Goal: Information Seeking & Learning: Learn about a topic

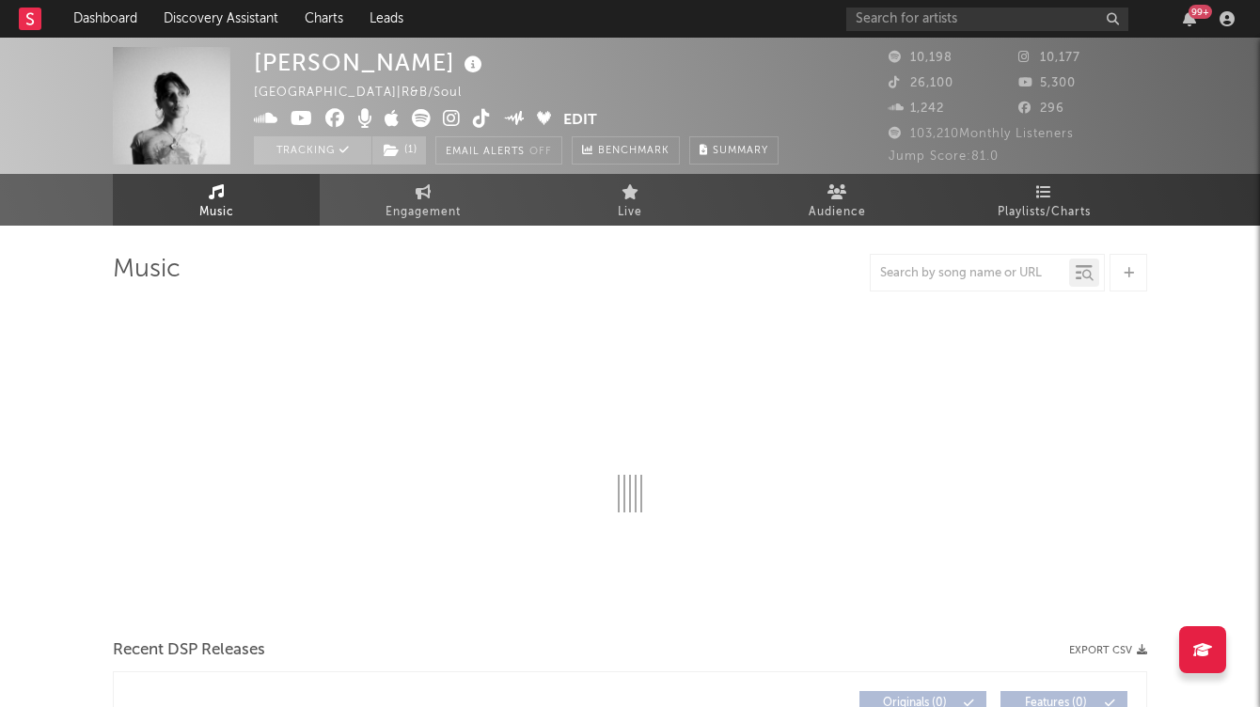
select select "6m"
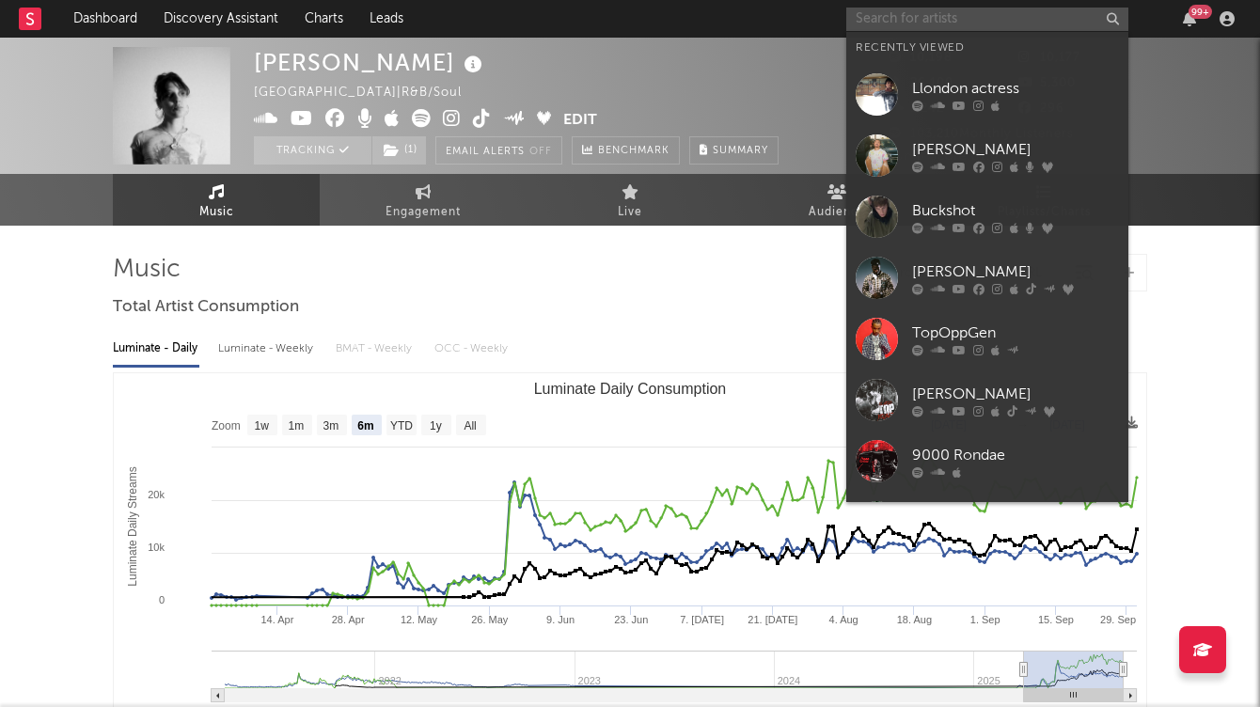
click at [955, 24] on input "text" at bounding box center [987, 19] width 282 height 23
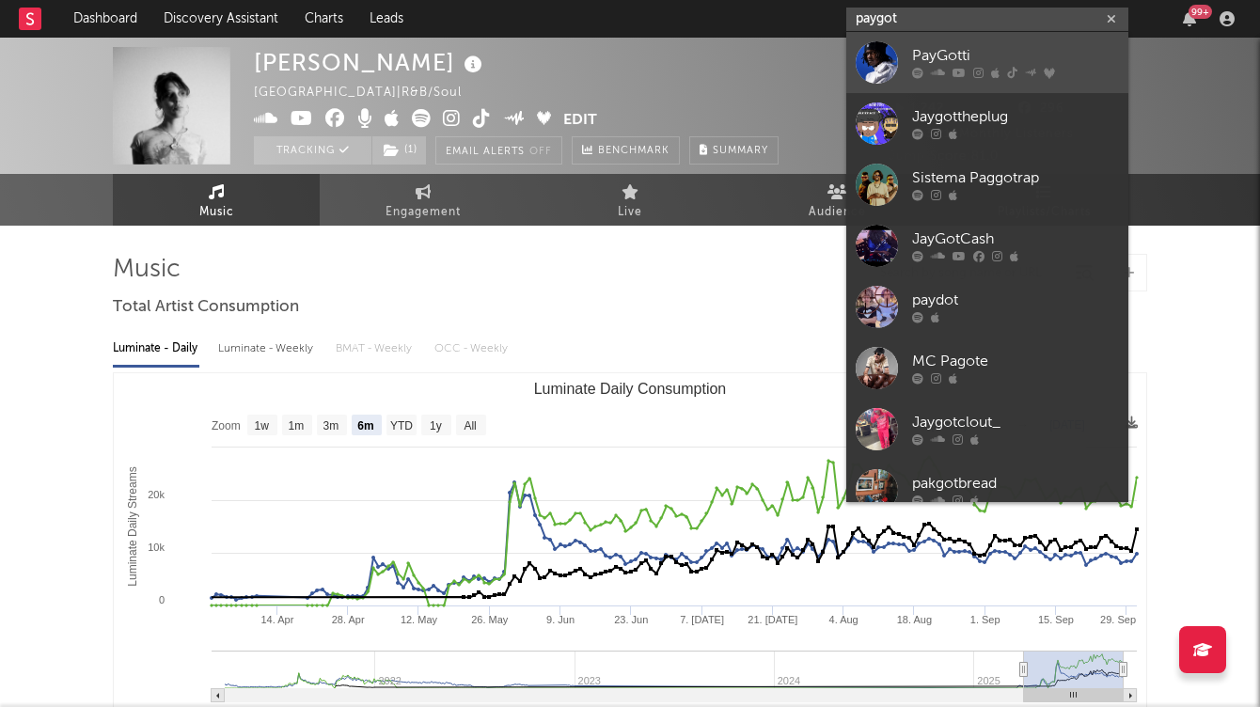
type input "paygot"
click at [936, 65] on div "PayGotti" at bounding box center [1015, 56] width 207 height 23
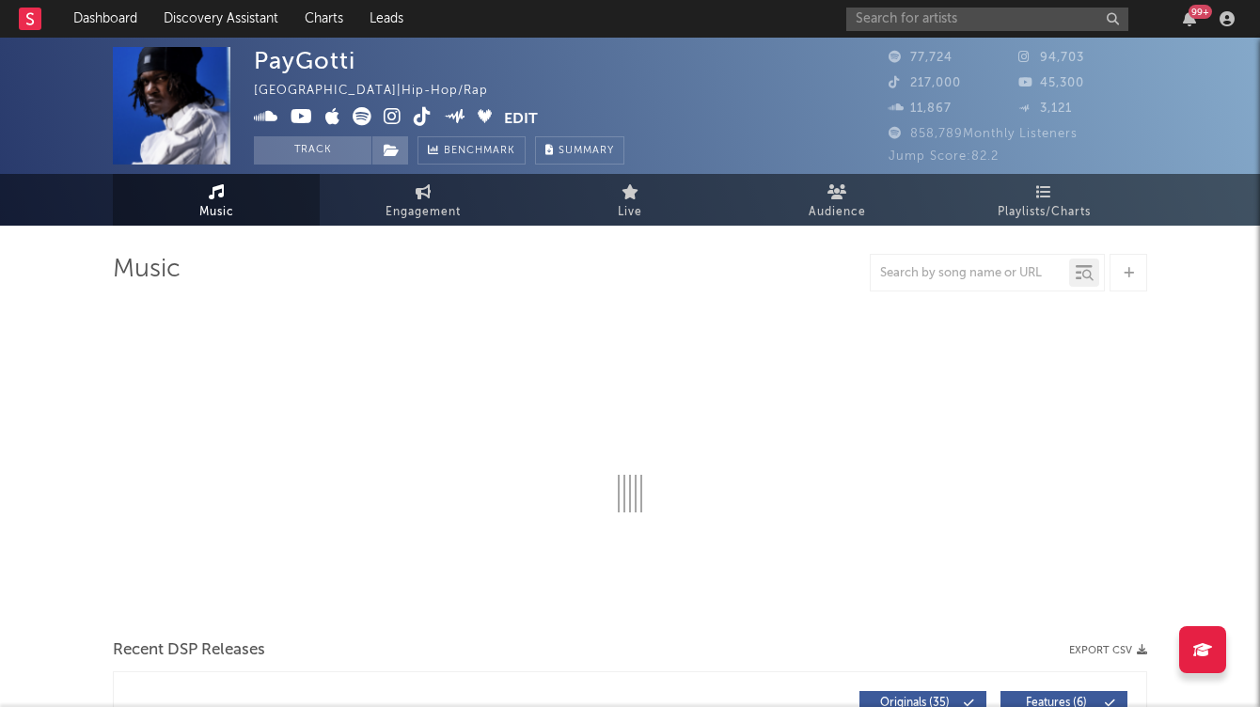
select select "6m"
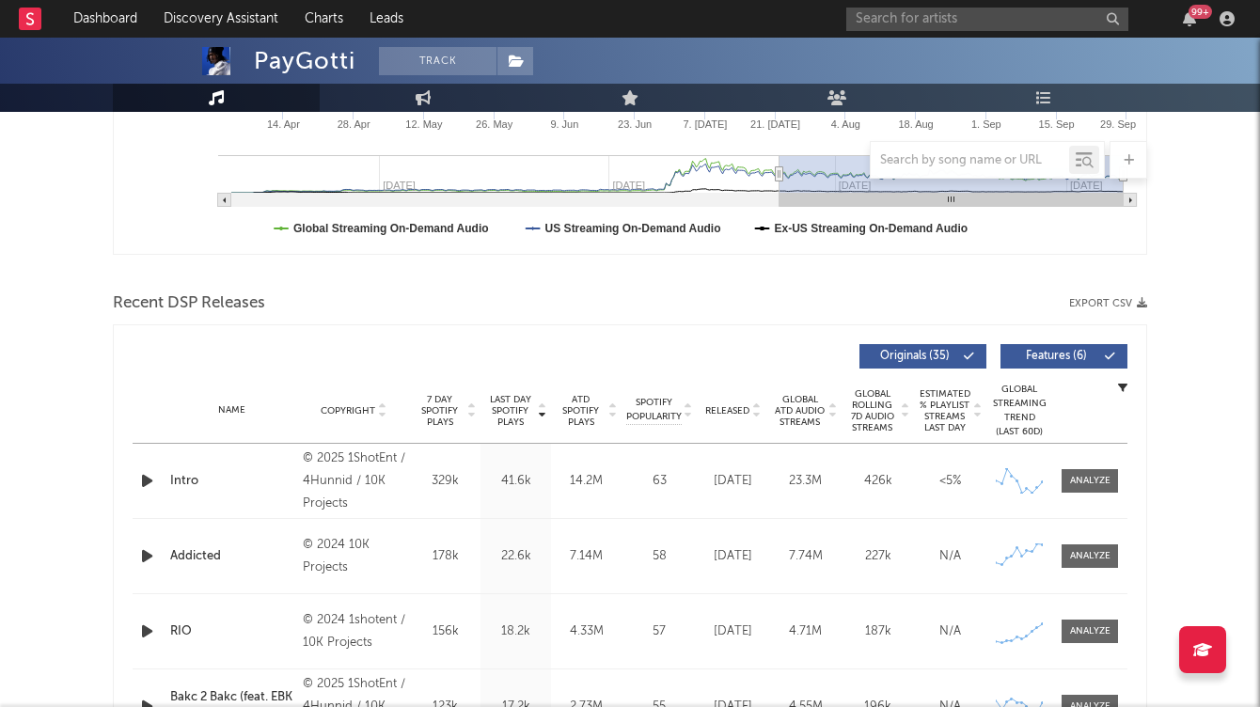
scroll to position [539, 0]
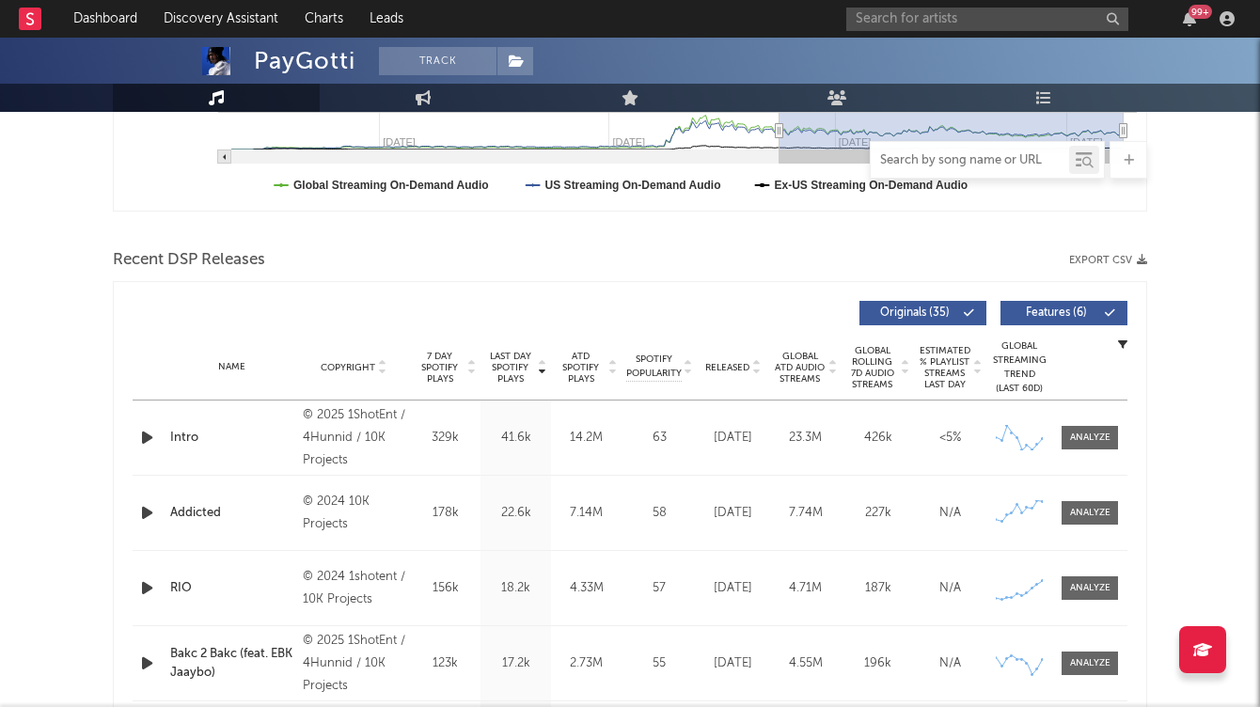
click at [942, 164] on input "text" at bounding box center [969, 160] width 198 height 15
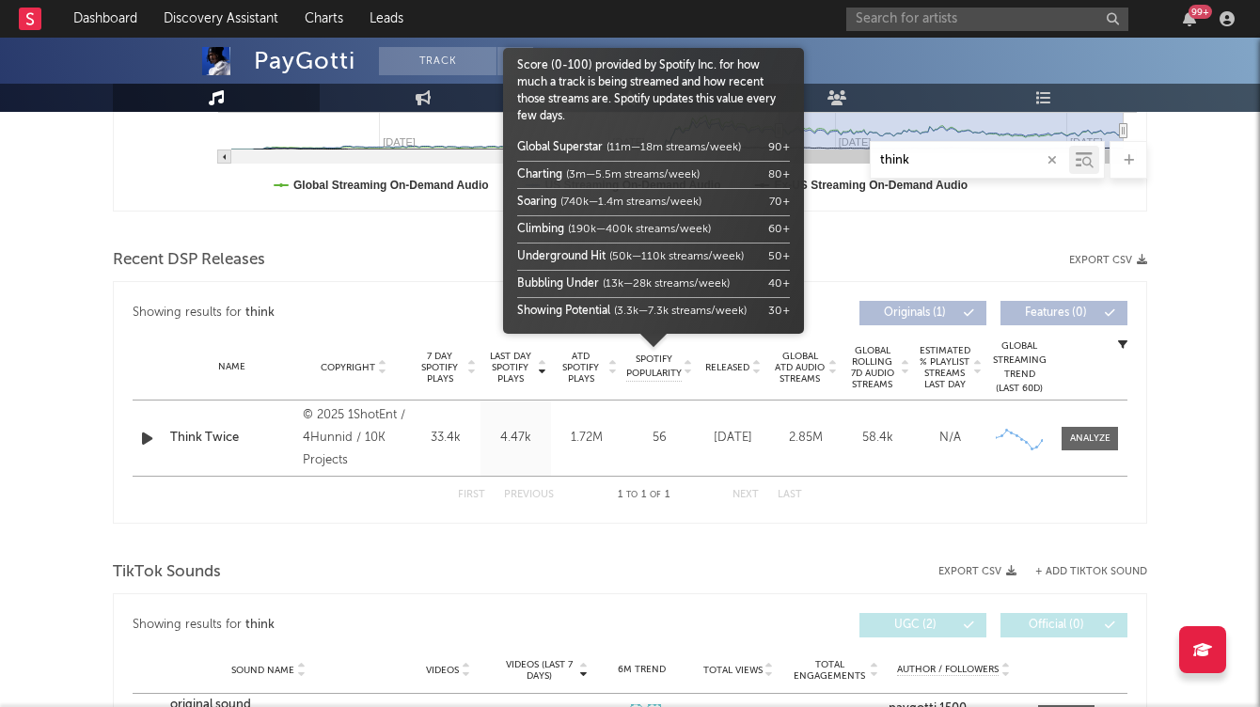
type input "think"
click at [670, 379] on span "Spotify Popularity" at bounding box center [653, 366] width 55 height 28
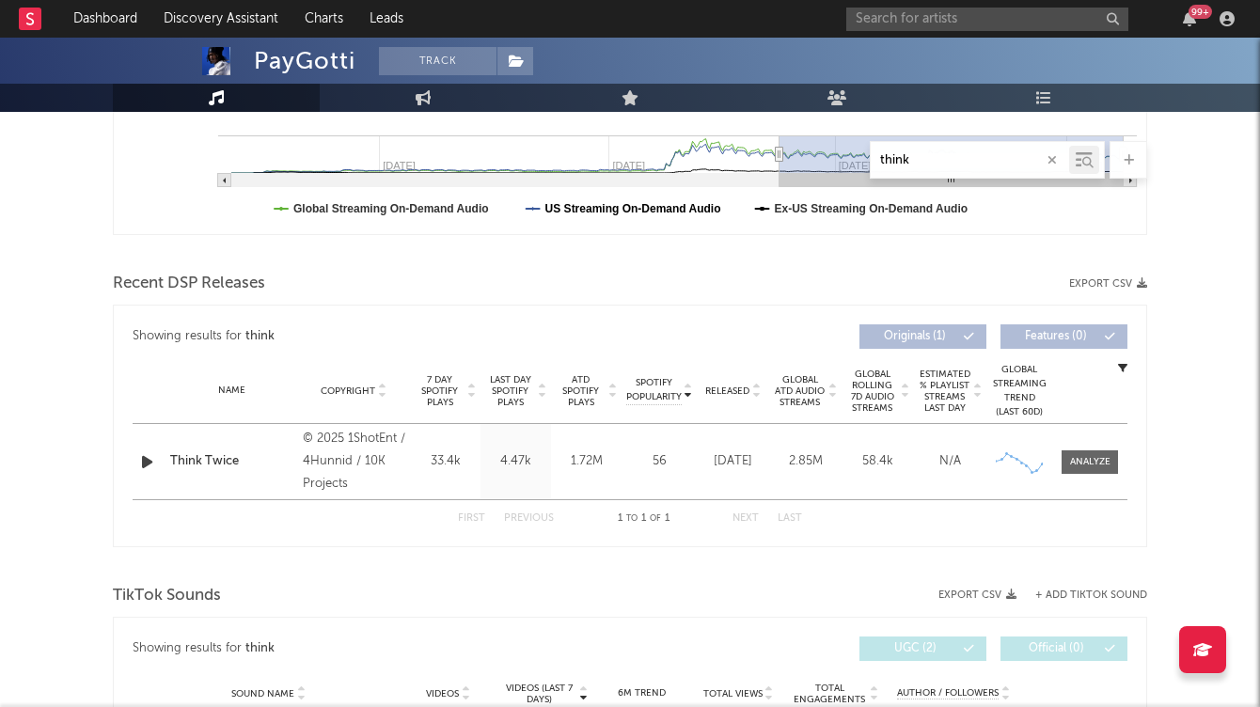
scroll to position [572, 0]
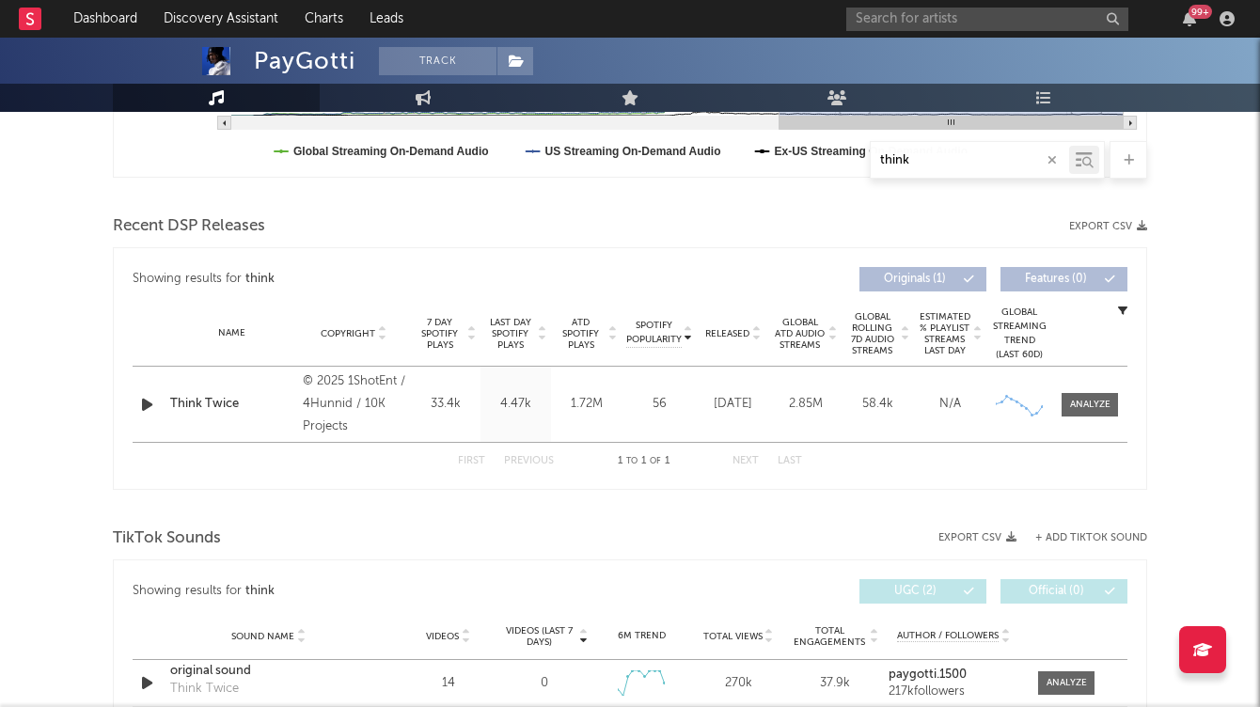
click at [1050, 161] on icon "button" at bounding box center [1051, 160] width 9 height 12
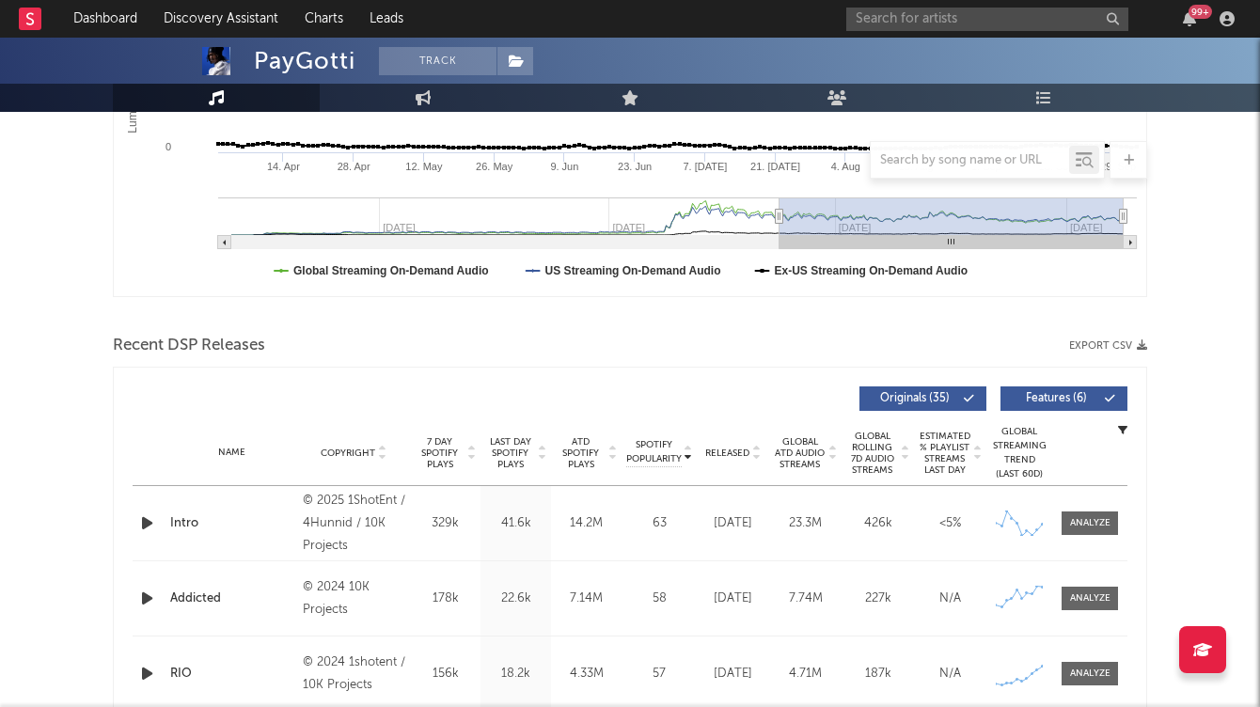
scroll to position [515, 0]
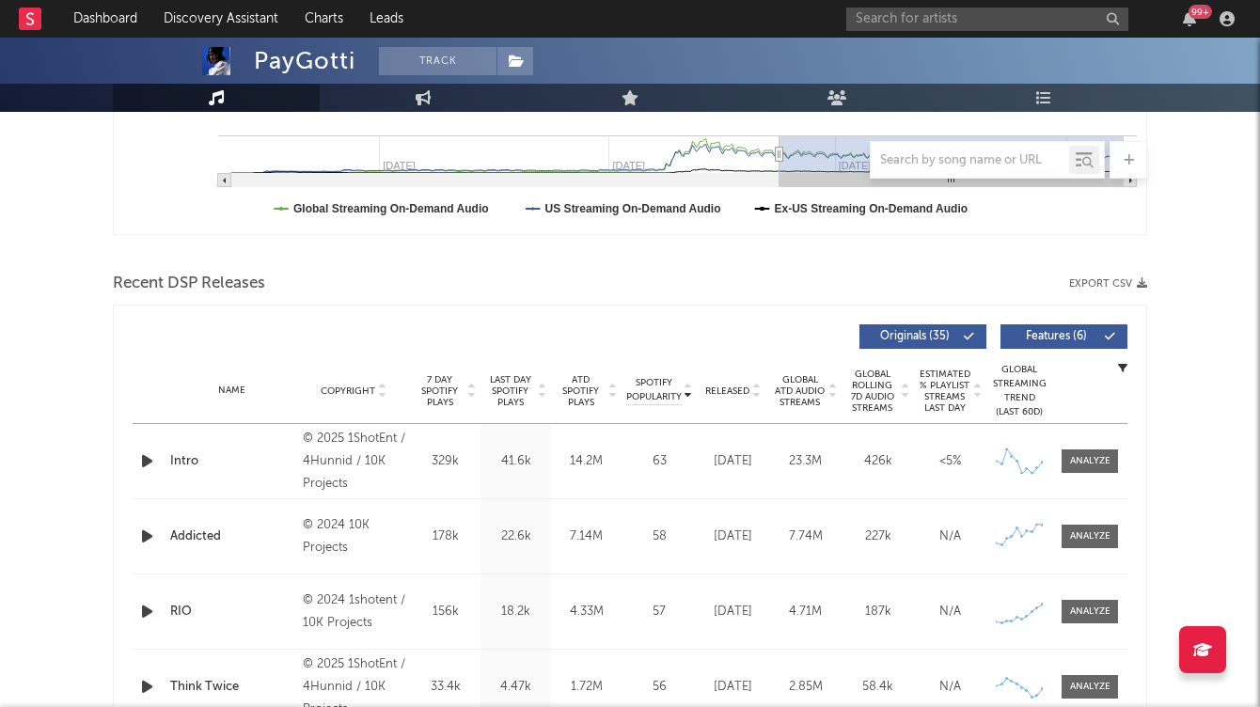
click at [759, 396] on icon at bounding box center [755, 395] width 9 height 8
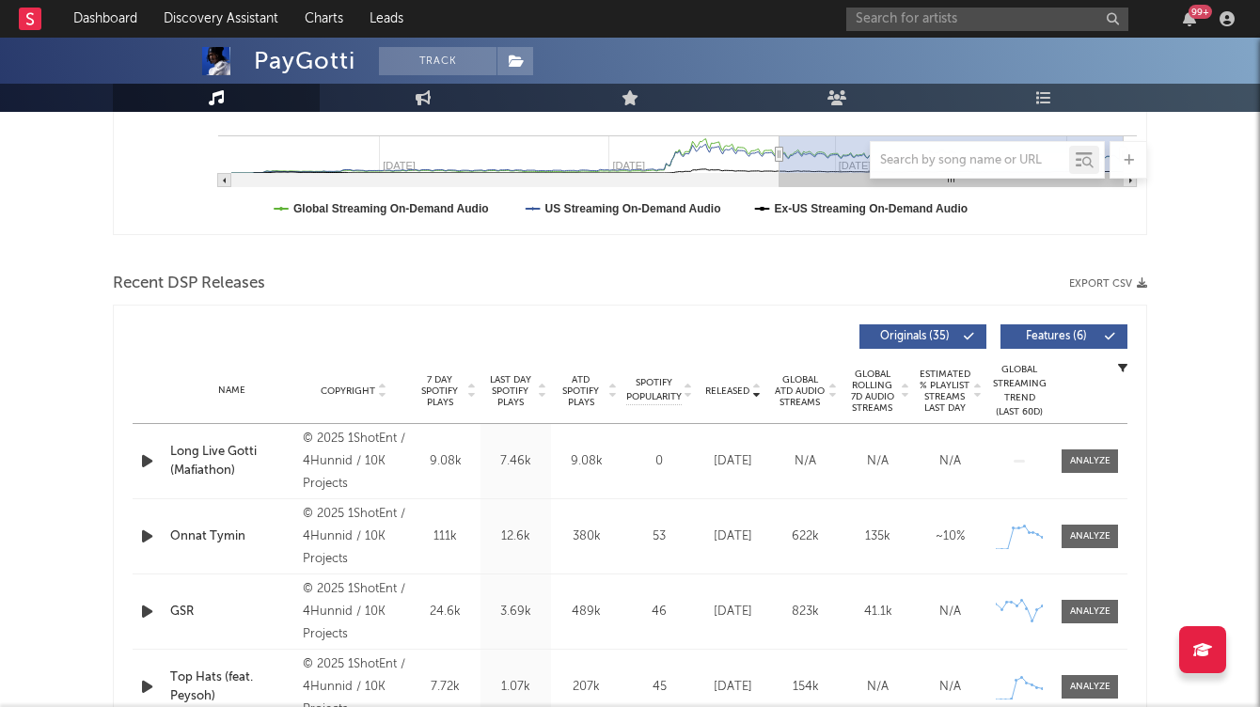
click at [759, 396] on icon at bounding box center [755, 395] width 9 height 8
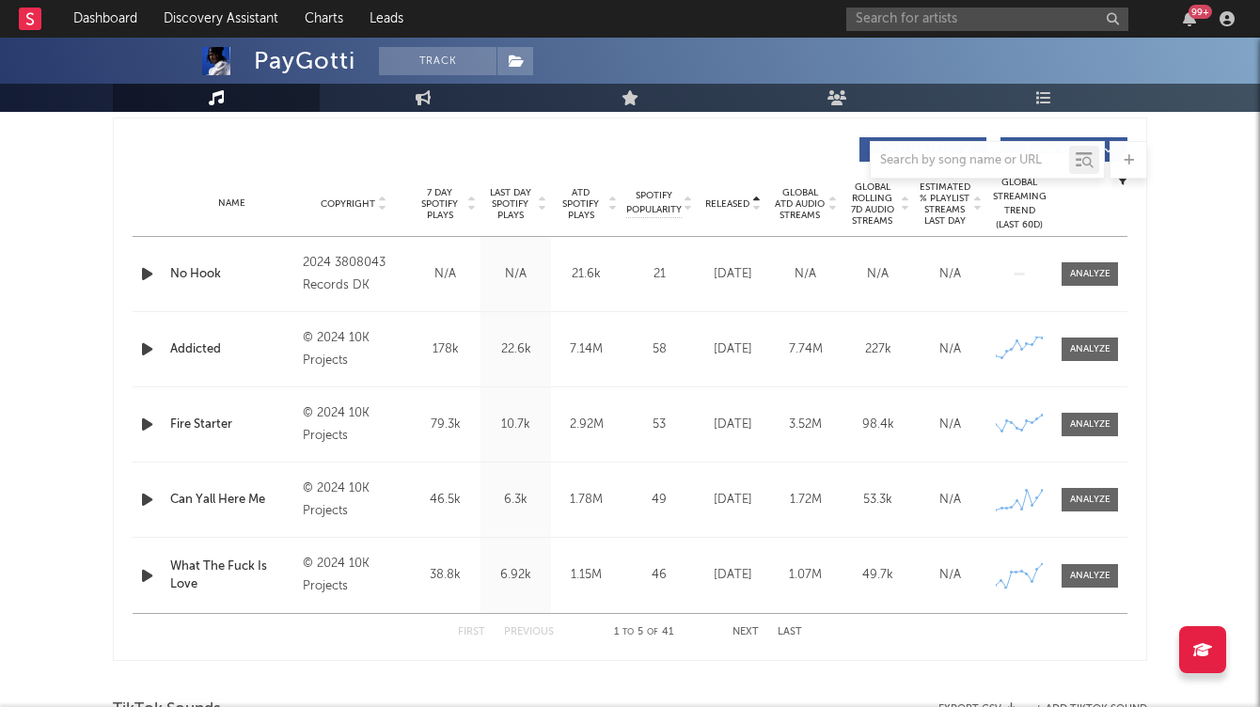
scroll to position [703, 0]
click at [831, 203] on icon at bounding box center [831, 207] width 9 height 8
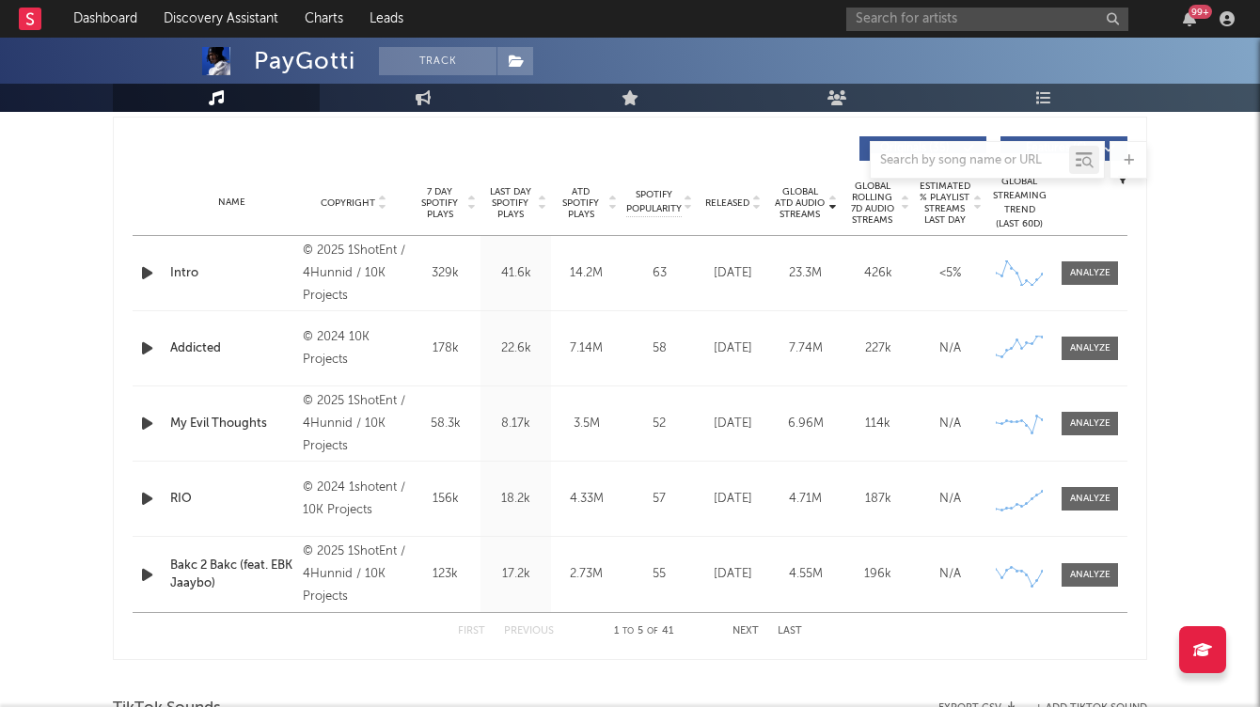
click at [749, 628] on button "Next" at bounding box center [745, 631] width 26 height 10
click at [147, 501] on icon "button" at bounding box center [147, 498] width 20 height 23
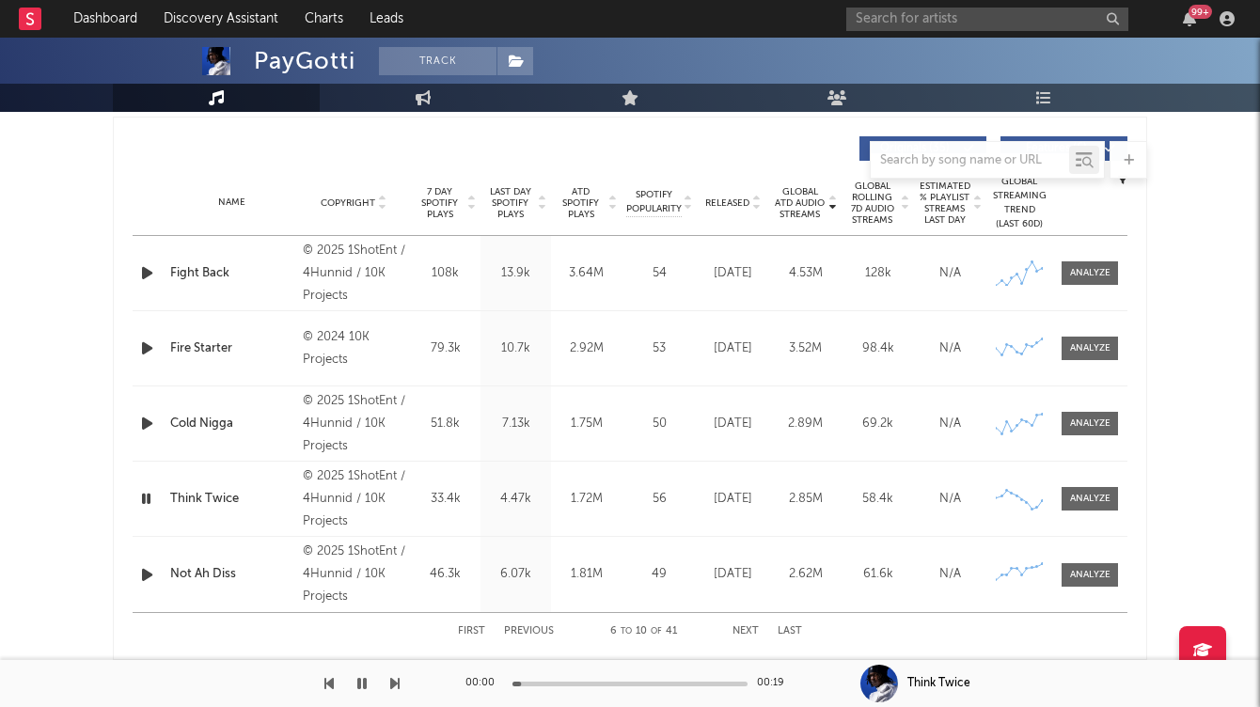
click at [147, 501] on icon "button" at bounding box center [146, 498] width 18 height 23
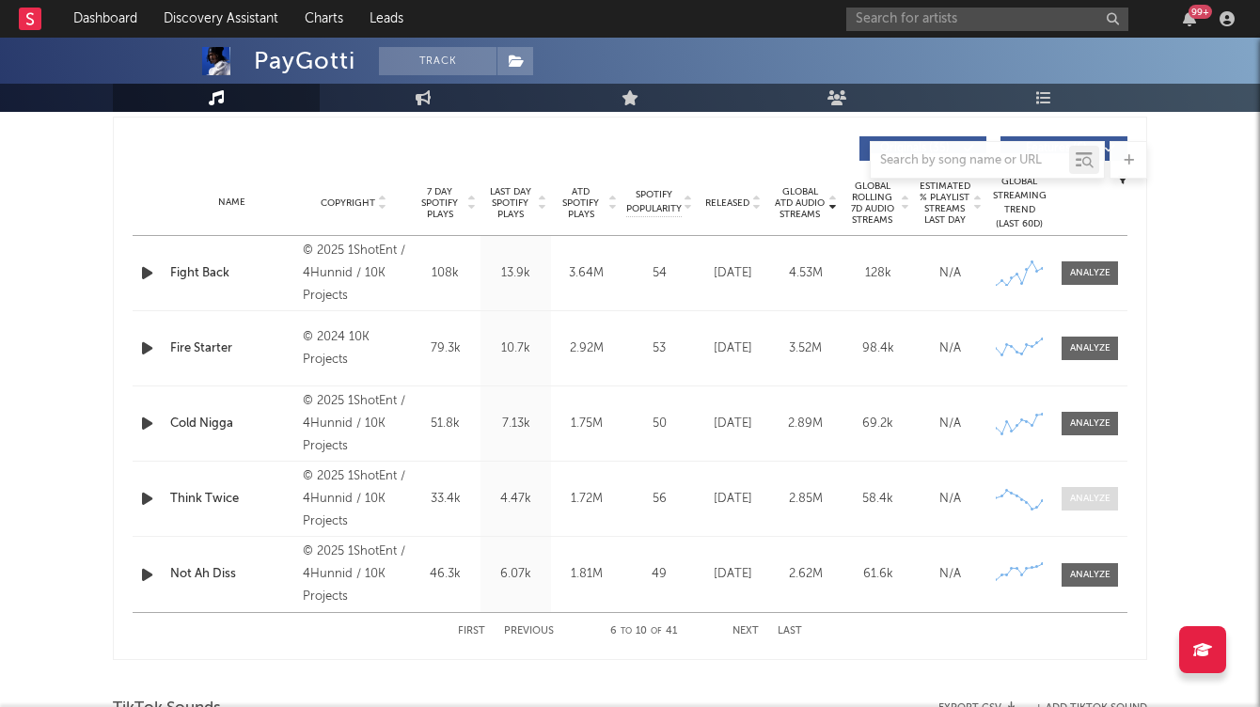
click at [1084, 500] on div at bounding box center [1090, 499] width 40 height 14
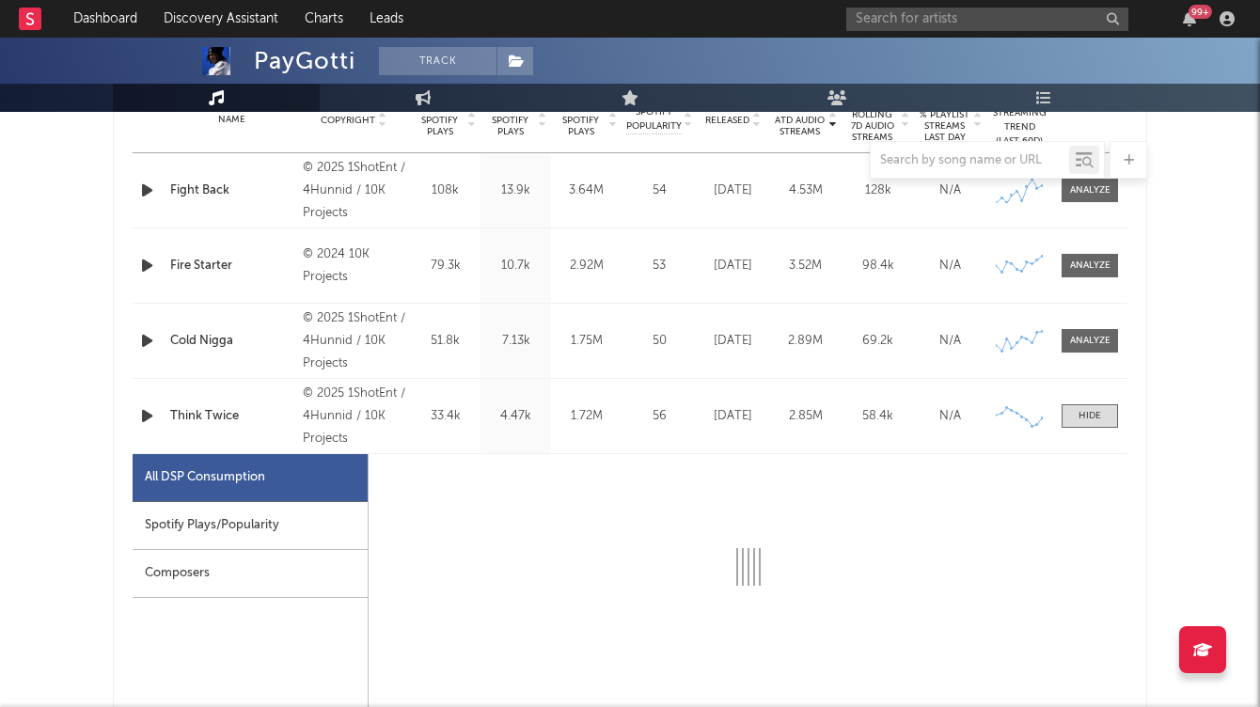
select select "6m"
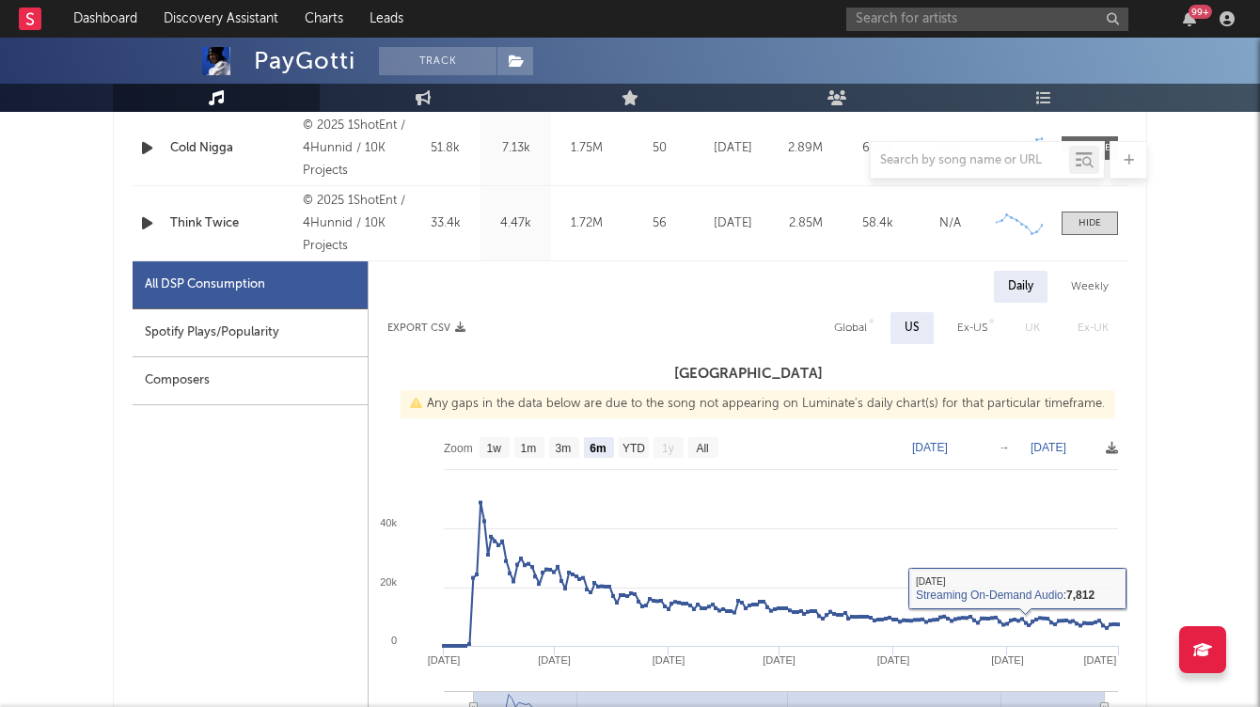
scroll to position [955, 0]
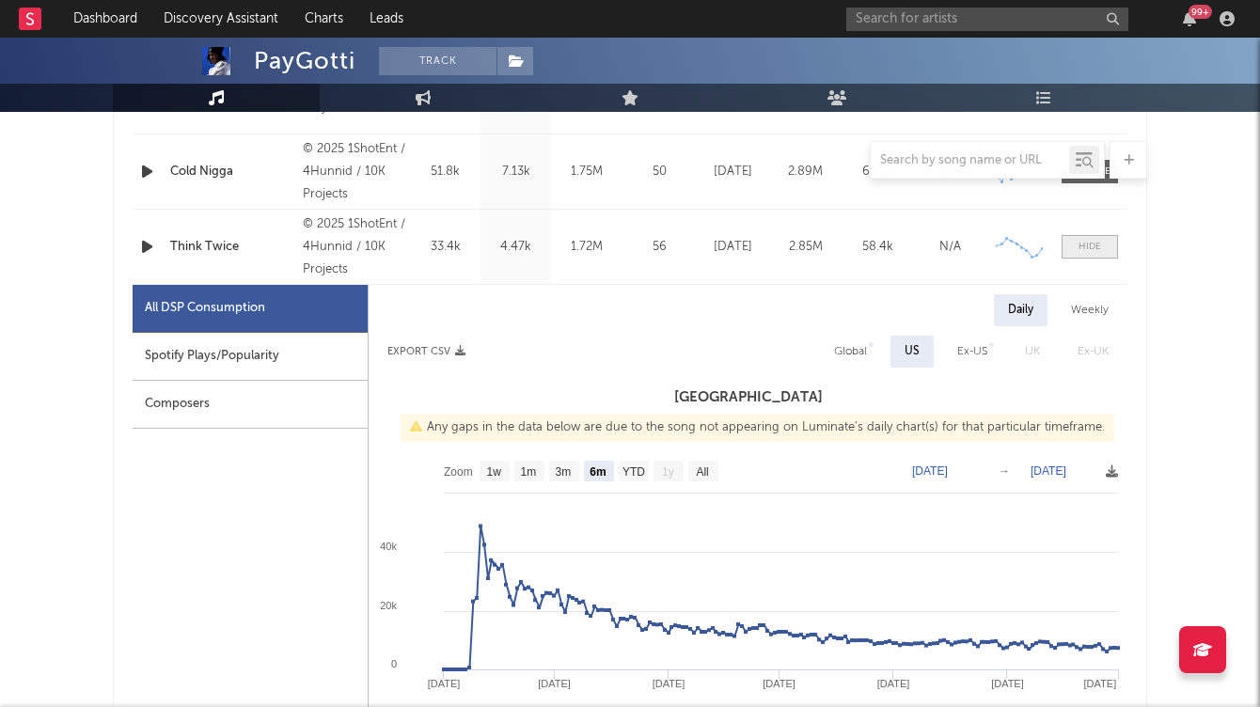
click at [1086, 250] on div at bounding box center [1089, 247] width 23 height 14
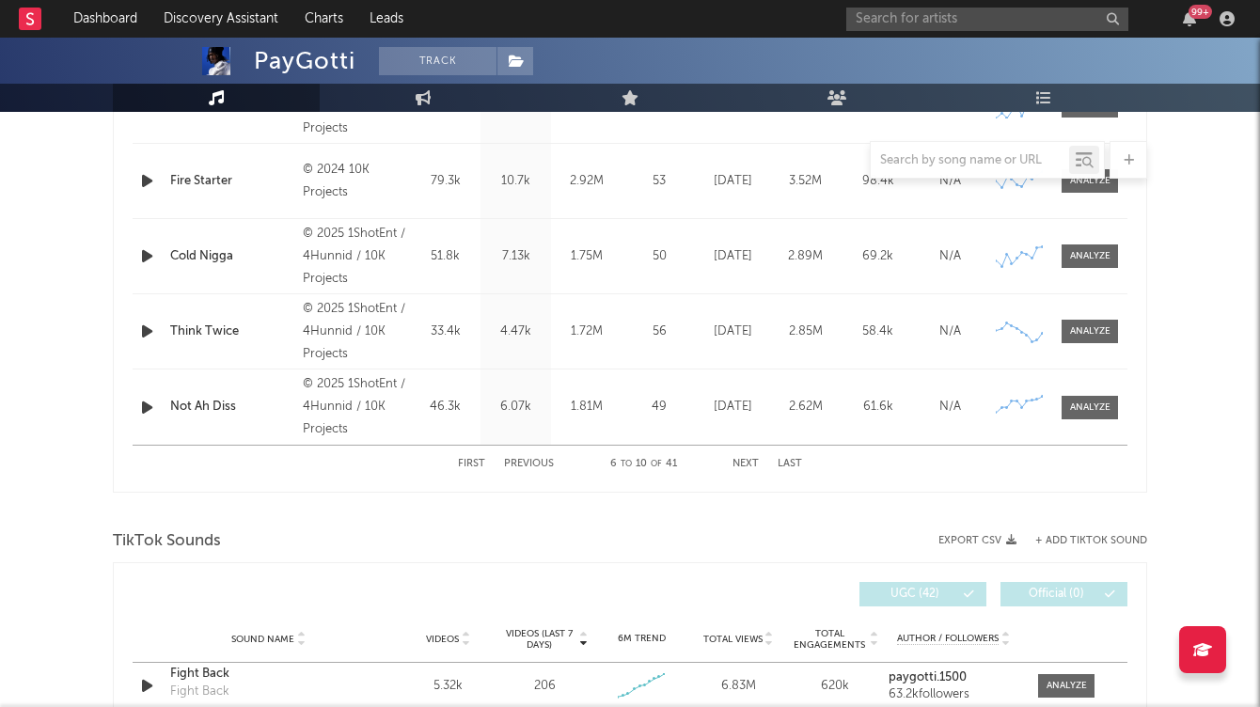
scroll to position [871, 0]
